Goal: Task Accomplishment & Management: Manage account settings

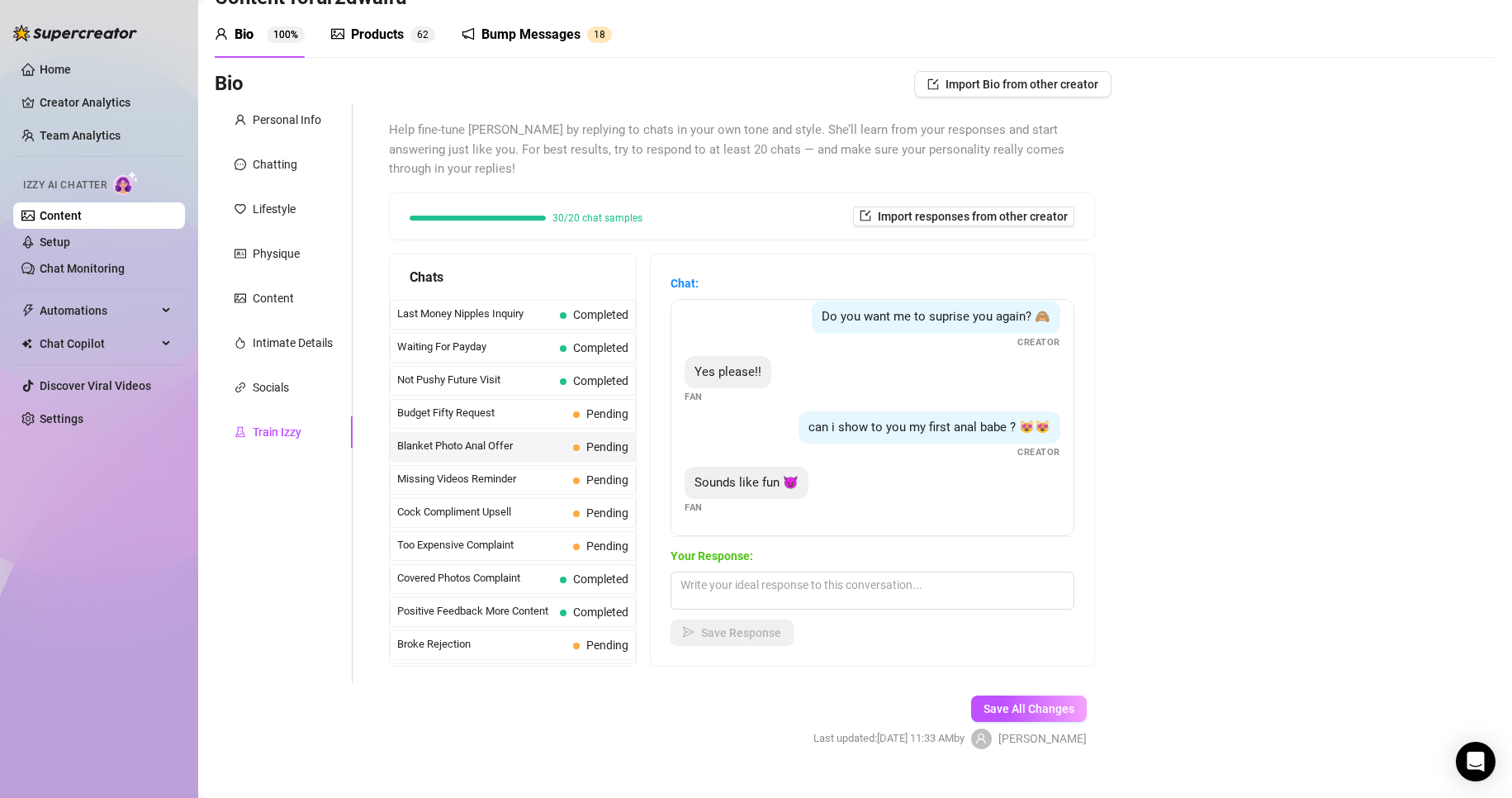
scroll to position [82, 0]
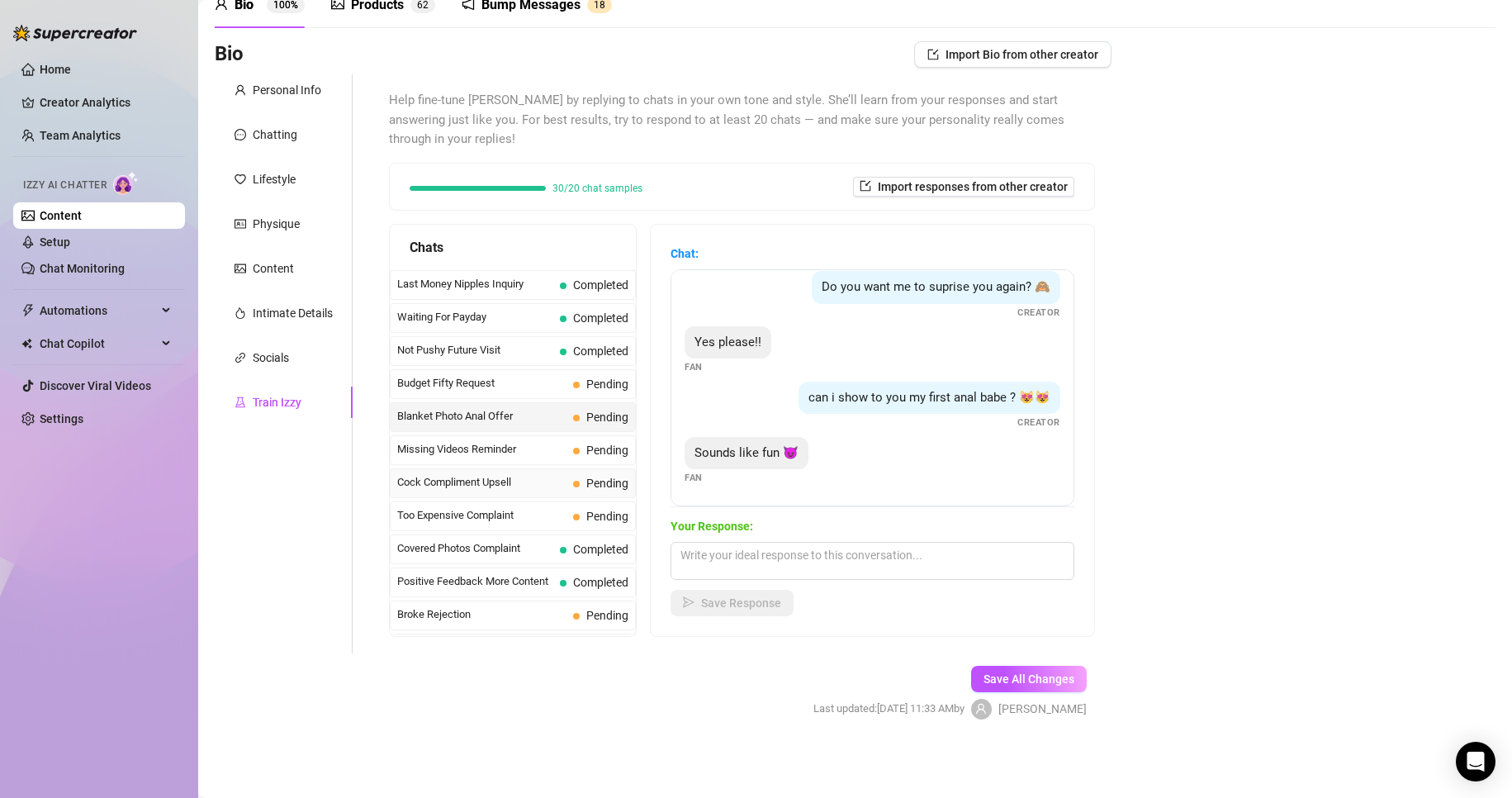
click at [541, 482] on span "Cock Compliment Upsell" at bounding box center [482, 482] width 169 height 17
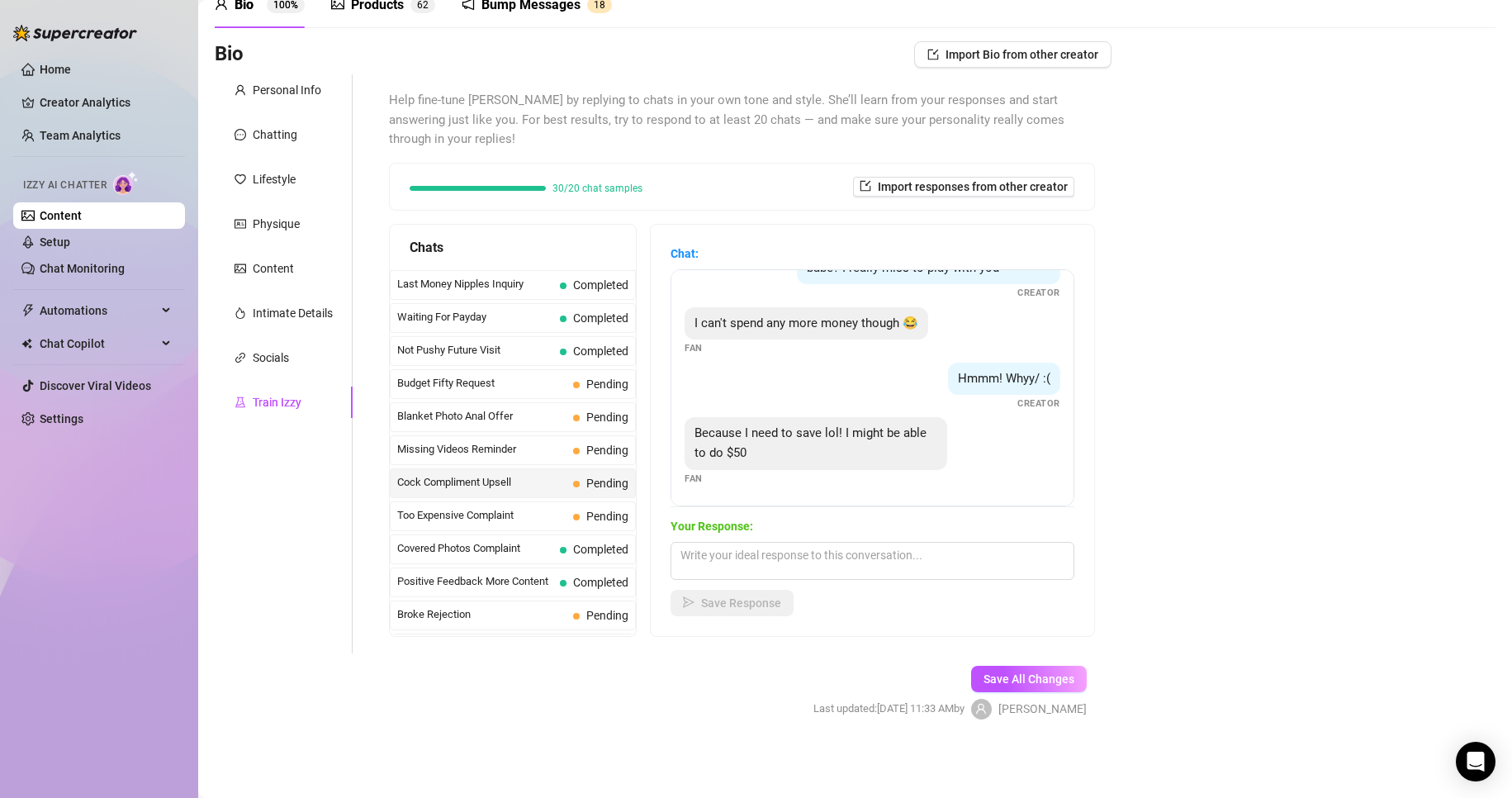
scroll to position [440, 0]
drag, startPoint x: 286, startPoint y: 92, endPoint x: 282, endPoint y: 81, distance: 11.7
click at [282, 81] on div "Personal Info" at bounding box center [286, 90] width 69 height 18
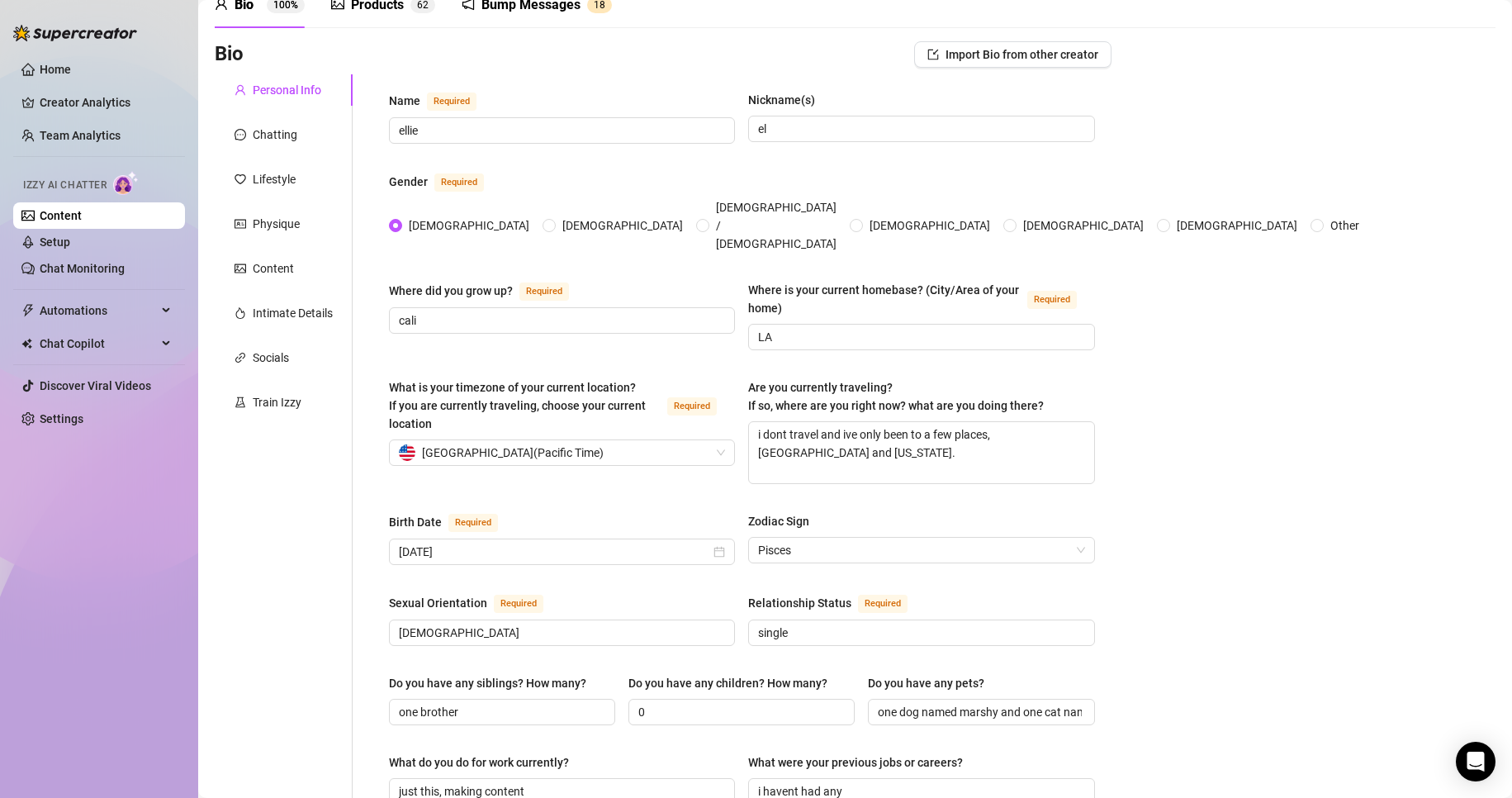
click at [549, 8] on div "Bump Messages" at bounding box center [531, 5] width 99 height 20
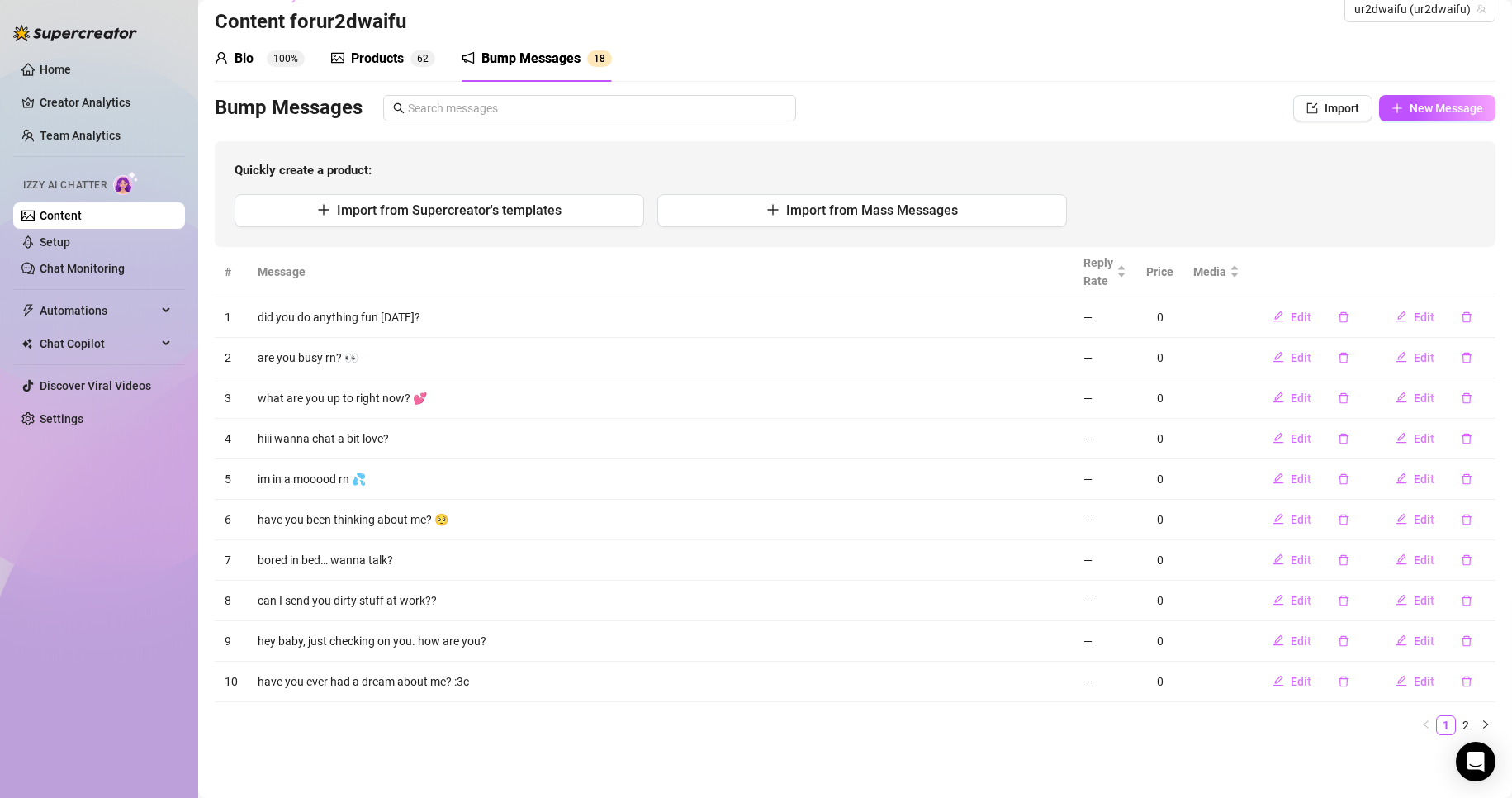
scroll to position [29, 0]
click at [71, 76] on link "Home" at bounding box center [56, 70] width 32 height 13
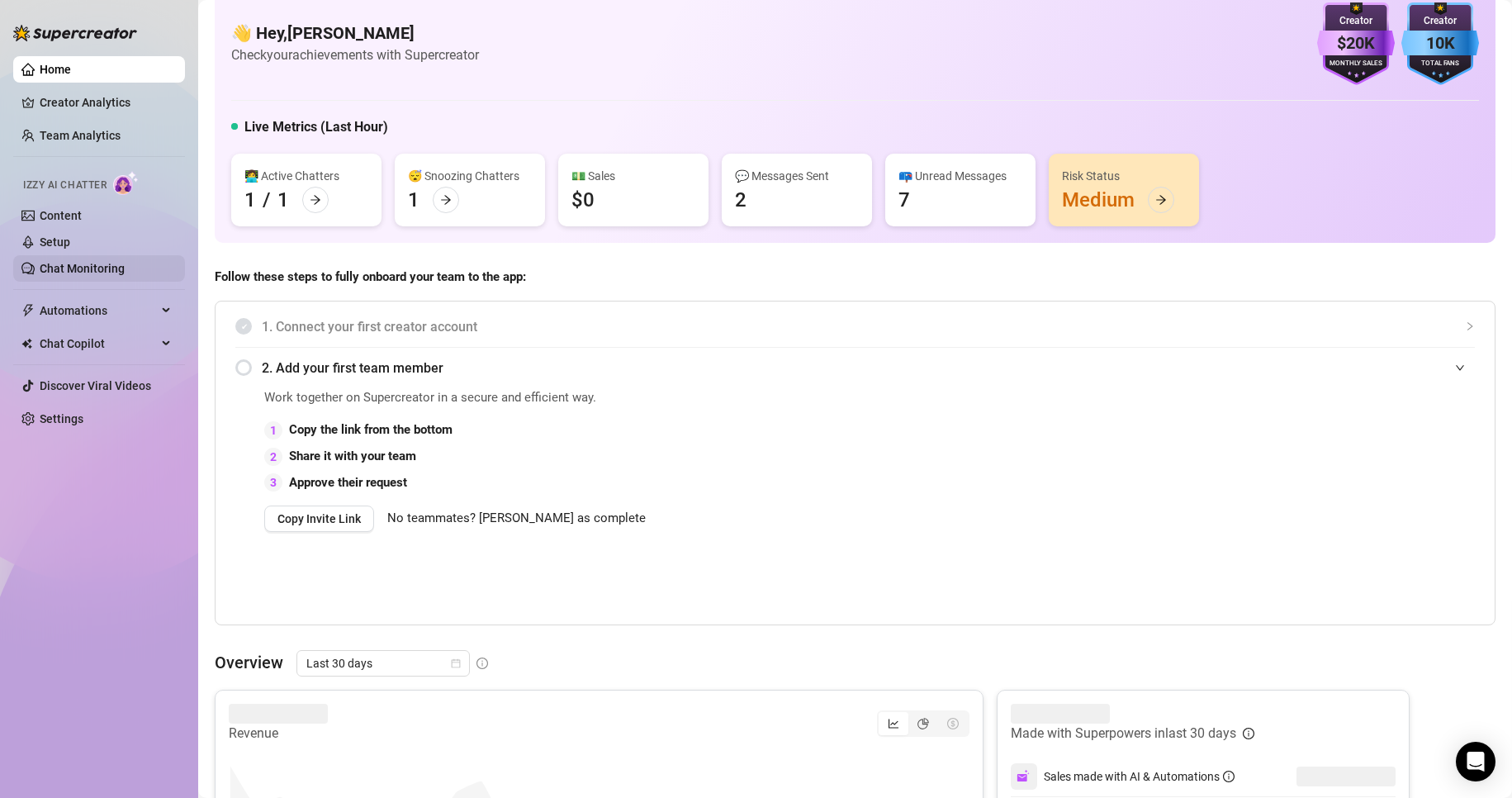
click at [95, 268] on link "Chat Monitoring" at bounding box center [82, 268] width 85 height 13
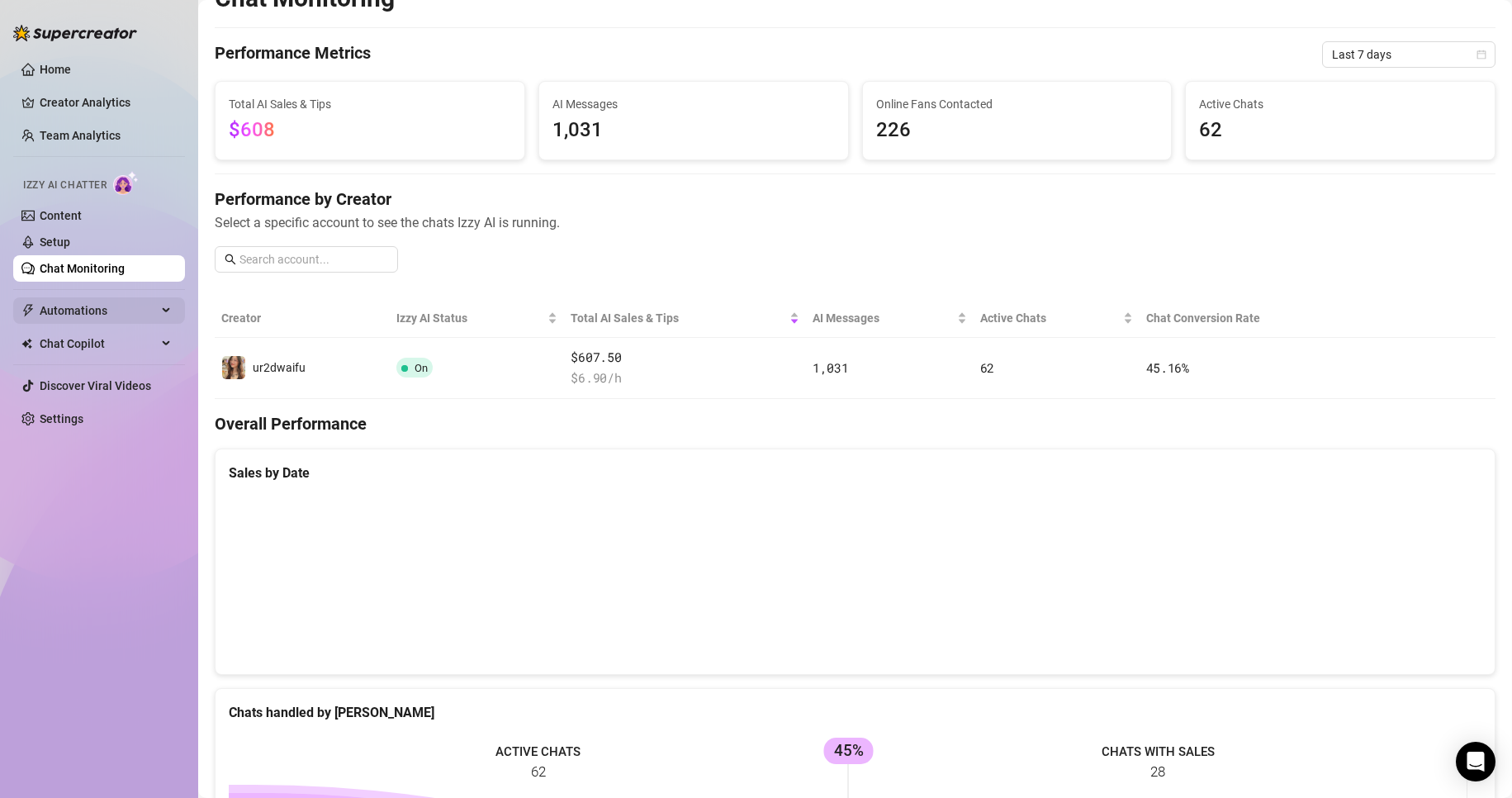
click at [103, 311] on span "Automations" at bounding box center [98, 311] width 117 height 27
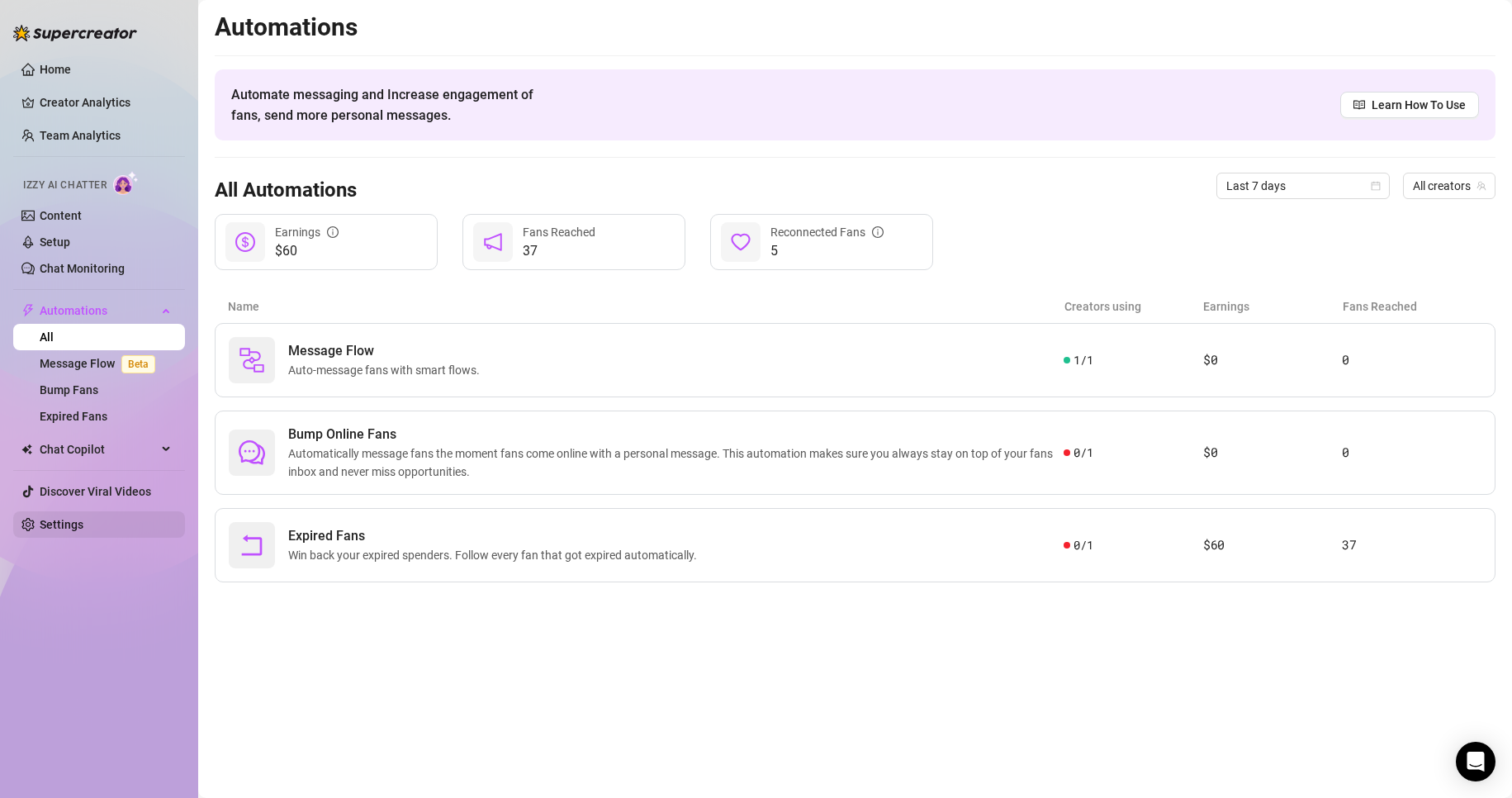
click at [83, 529] on link "Settings" at bounding box center [61, 524] width 44 height 13
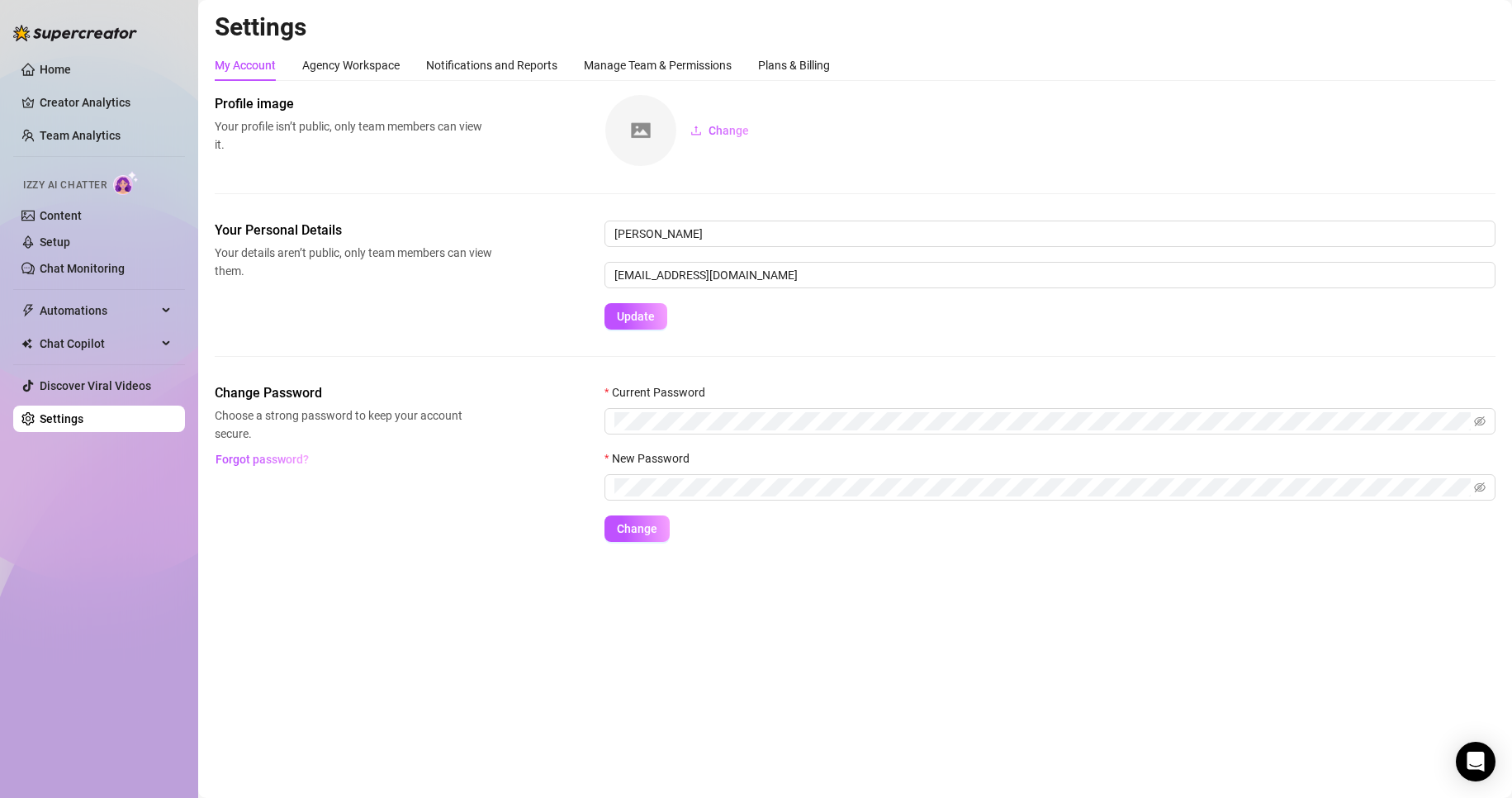
click at [810, 44] on div "Settings My Account Agency Workspace Notifications and Reports Manage Team & Pe…" at bounding box center [855, 286] width 1280 height 550
click at [810, 61] on div "Plans & Billing" at bounding box center [794, 66] width 72 height 18
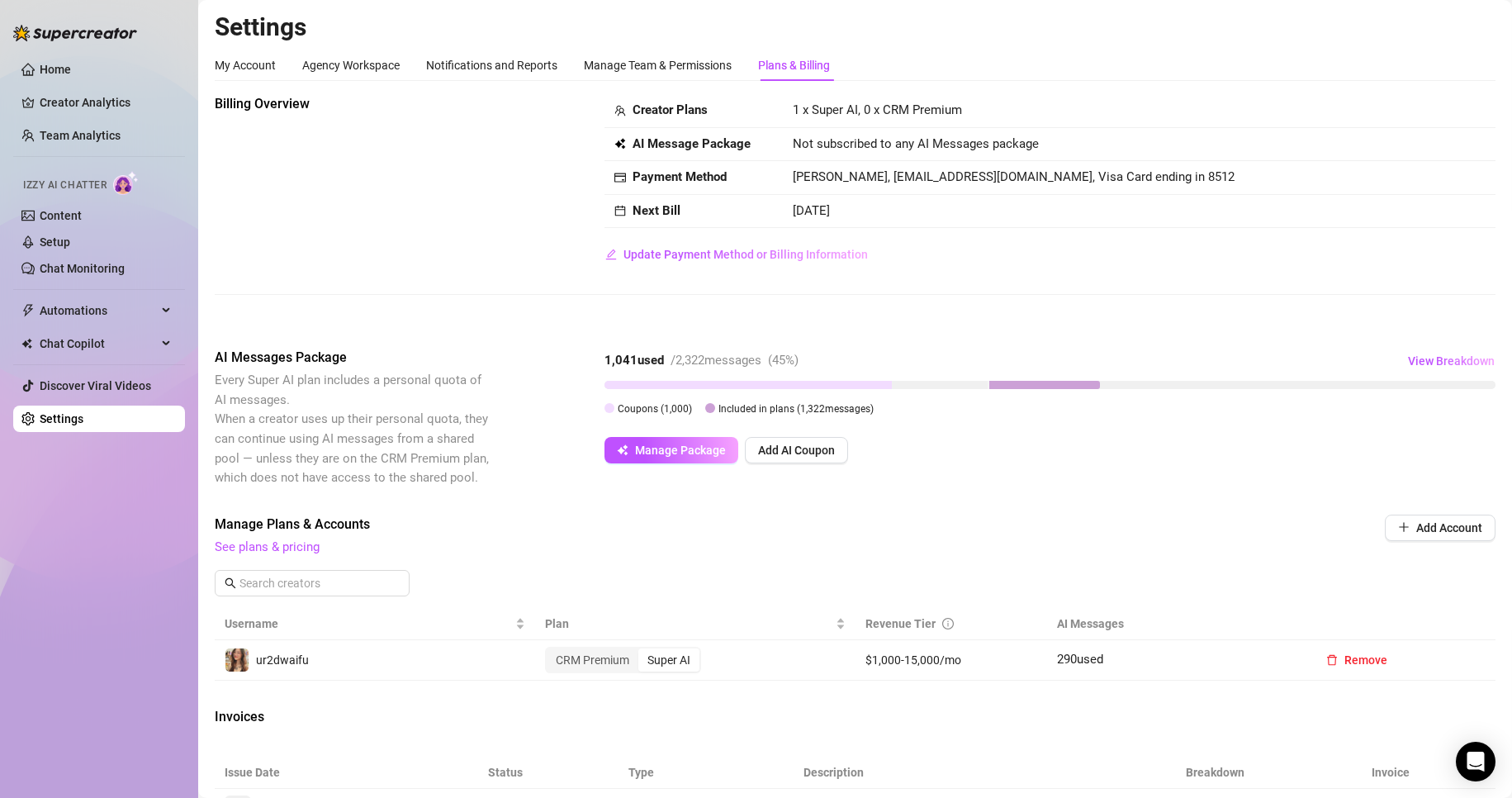
scroll to position [82, 0]
